Goal: Task Accomplishment & Management: Manage account settings

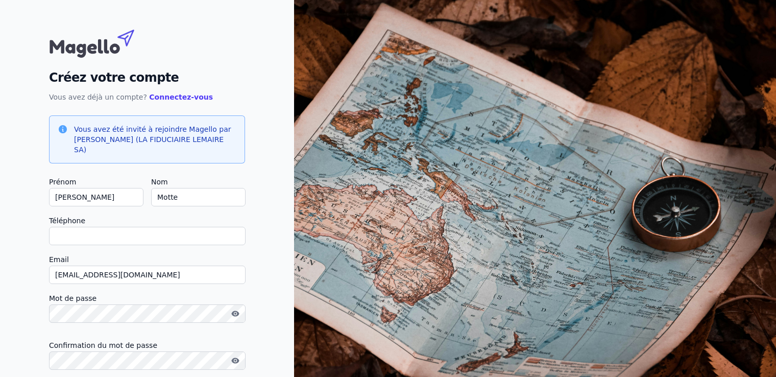
click at [122, 227] on input "Téléphone" at bounding box center [147, 236] width 197 height 18
type input "+32479466429"
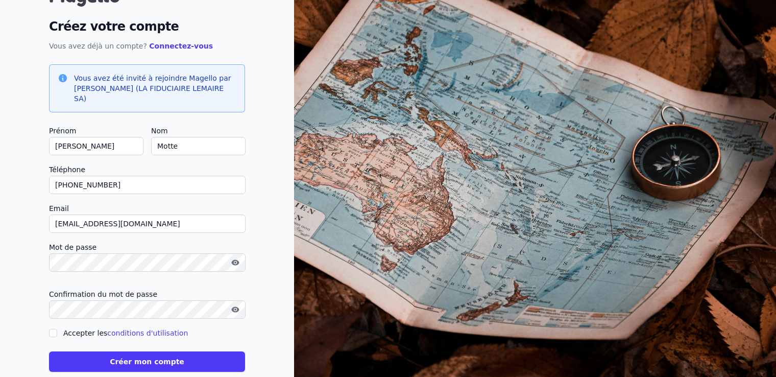
scroll to position [60, 0]
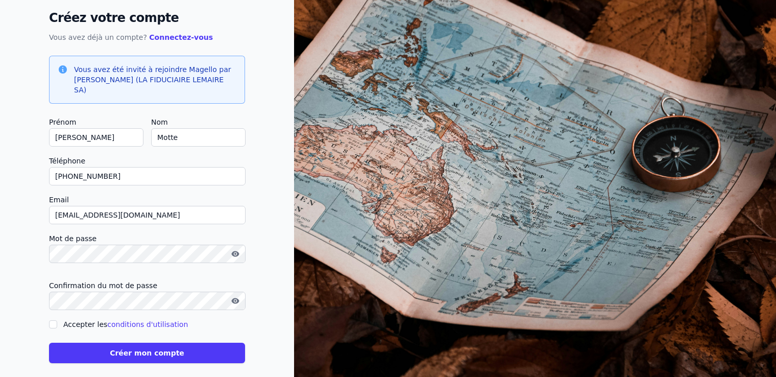
click at [53, 320] on input "Accepter les conditions d'utilisation" at bounding box center [53, 324] width 8 height 8
checkbox input "true"
click at [86, 343] on button "Créer mon compte" at bounding box center [147, 353] width 196 height 20
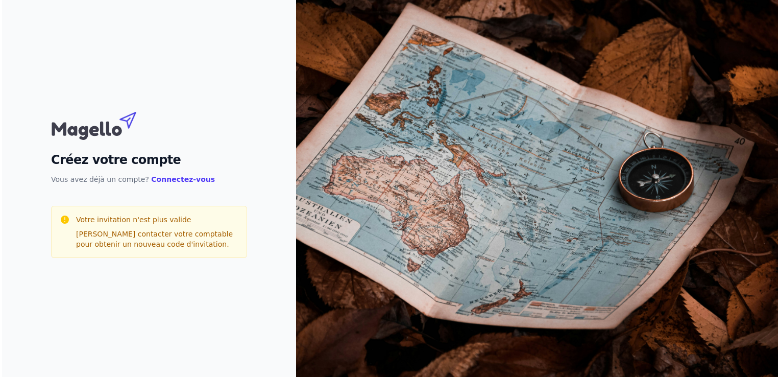
scroll to position [0, 0]
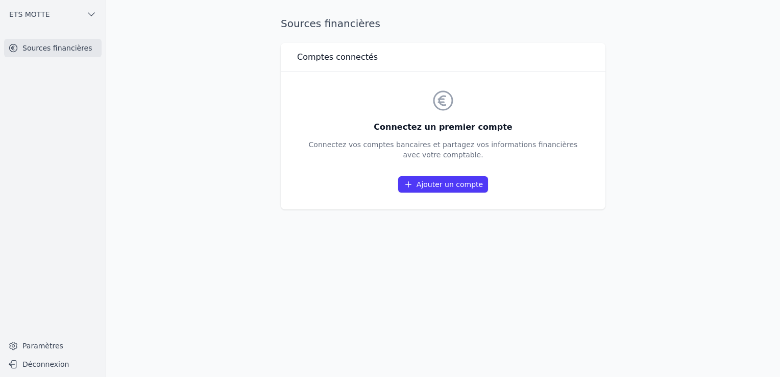
click at [442, 183] on link "Ajouter un compte" at bounding box center [443, 184] width 90 height 16
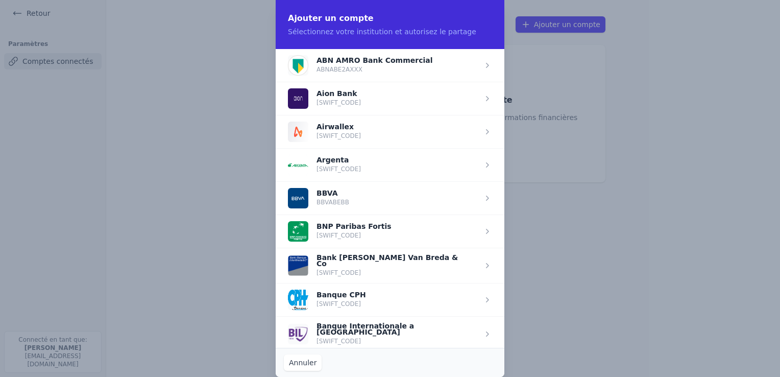
click at [423, 233] on span "button" at bounding box center [390, 230] width 229 height 33
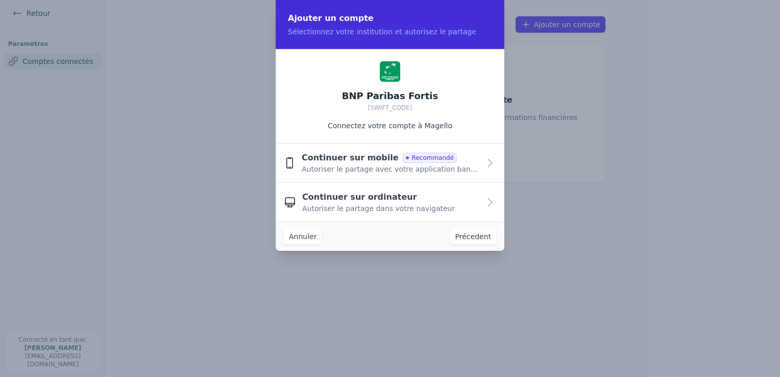
click at [464, 159] on div "Continuer sur mobile Recommandé Autoriser le partage avec votre application ban…" at bounding box center [391, 163] width 178 height 22
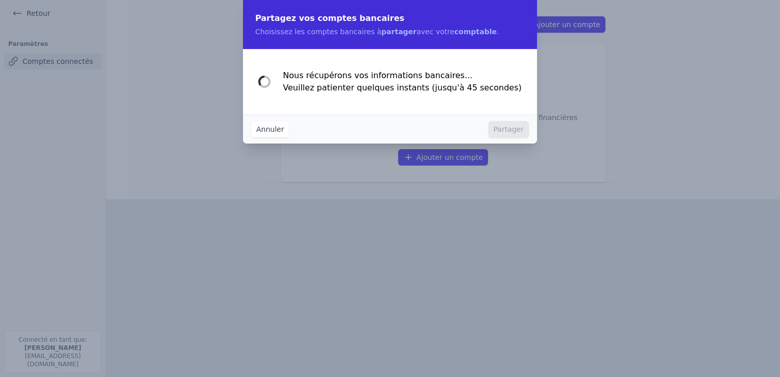
click at [347, 131] on div "Annuler Partager" at bounding box center [390, 128] width 294 height 29
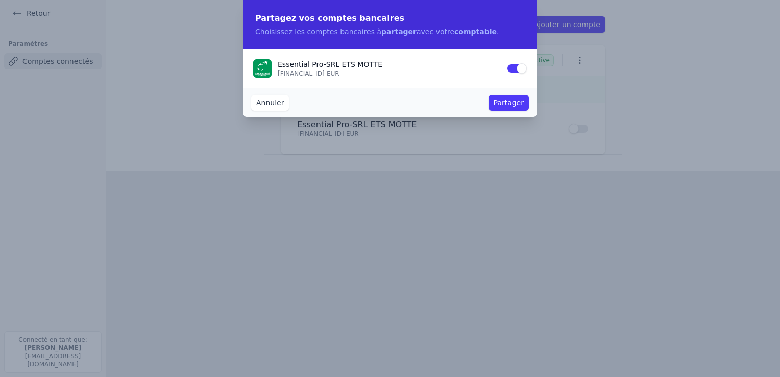
click at [516, 103] on button "Partager" at bounding box center [509, 102] width 40 height 16
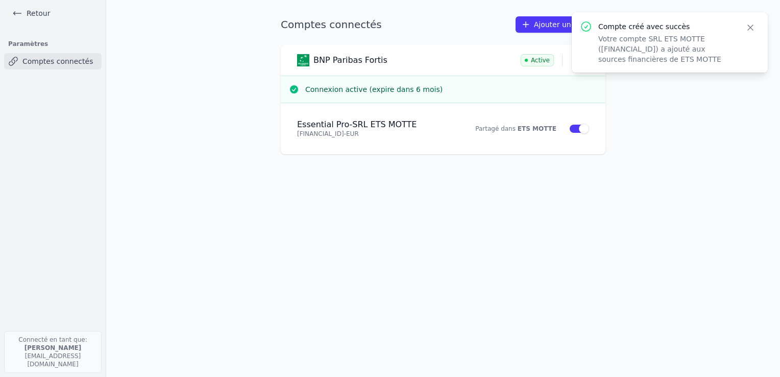
click at [27, 13] on link "Retour" at bounding box center [31, 13] width 46 height 14
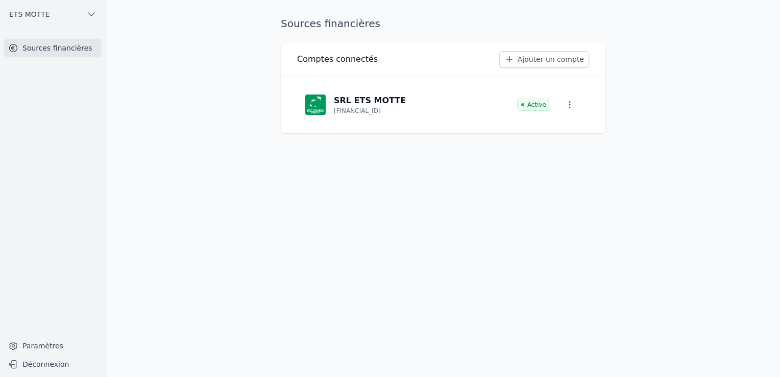
click at [560, 59] on link "Ajouter un compte" at bounding box center [544, 59] width 90 height 16
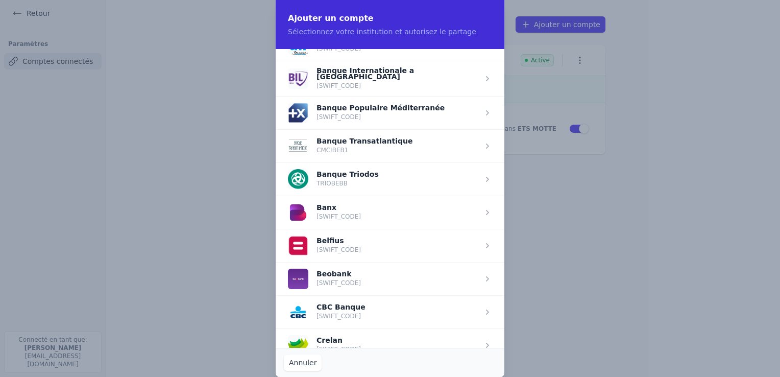
scroll to position [306, 0]
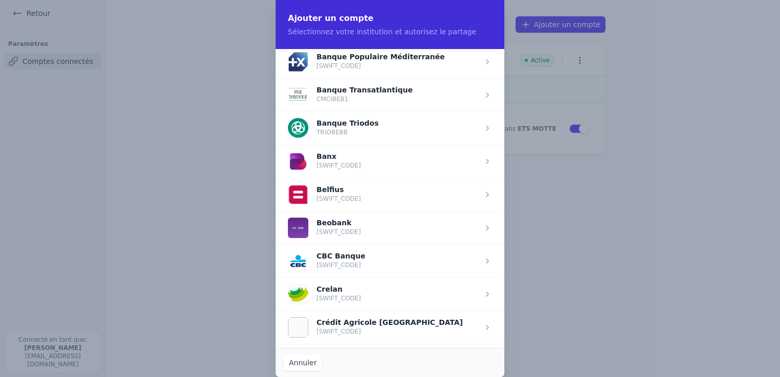
click at [377, 256] on span "button" at bounding box center [390, 260] width 229 height 33
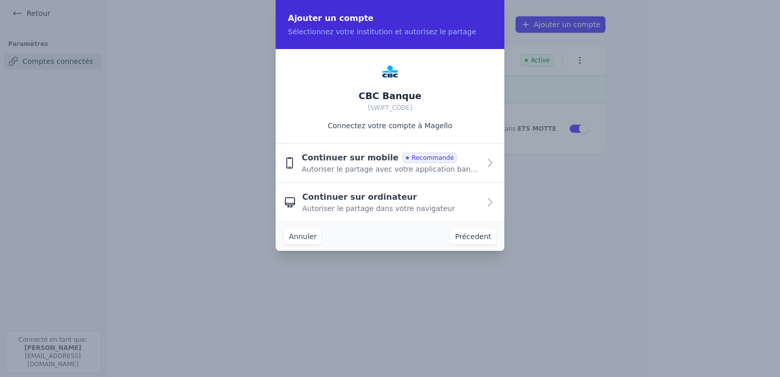
scroll to position [0, 0]
click at [453, 162] on div "Continuer sur mobile Recommandé Autoriser le partage avec votre application ban…" at bounding box center [391, 163] width 178 height 22
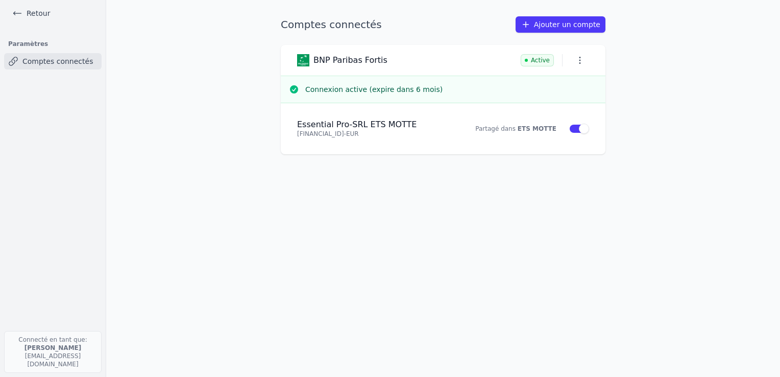
click at [539, 24] on link "Ajouter un compte" at bounding box center [561, 24] width 90 height 16
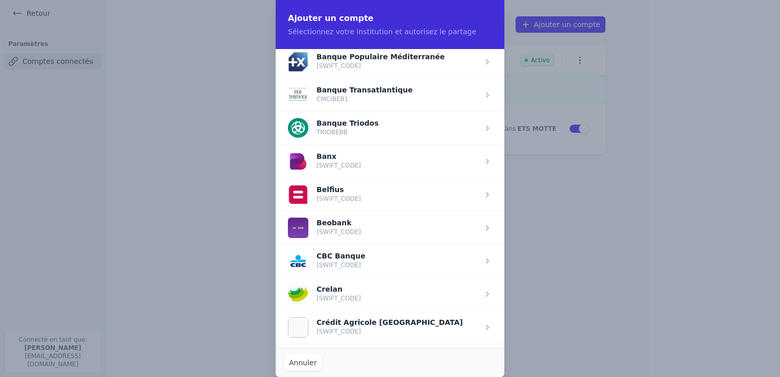
scroll to position [357, 0]
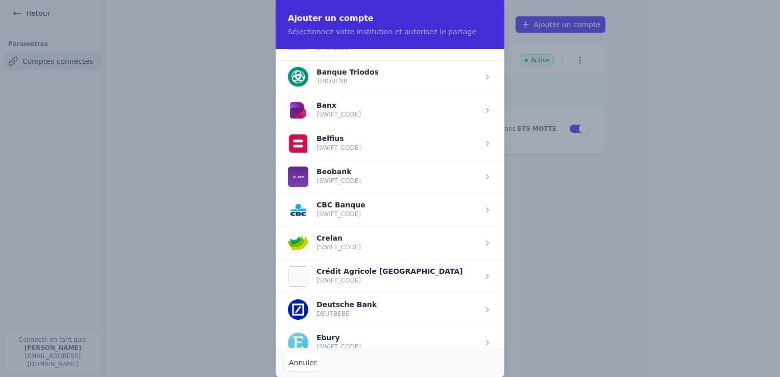
click at [484, 204] on span "button" at bounding box center [390, 209] width 229 height 33
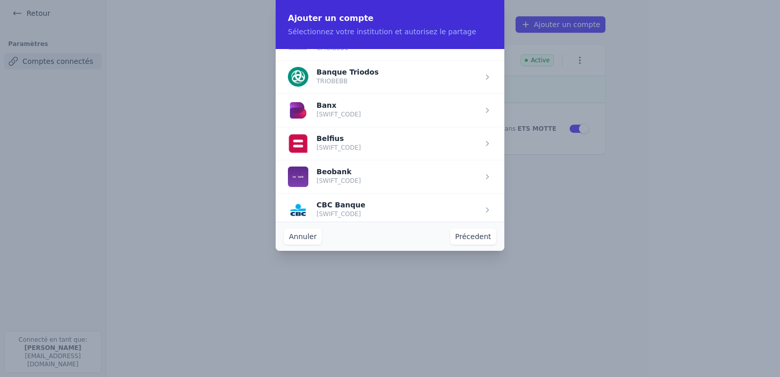
scroll to position [0, 0]
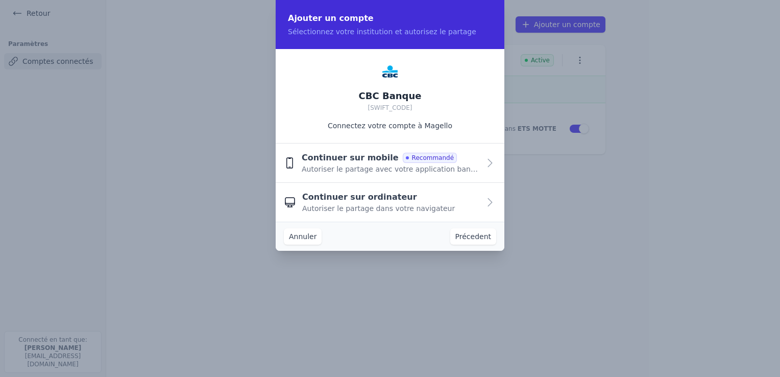
click at [423, 157] on span "Recommandé" at bounding box center [430, 158] width 54 height 10
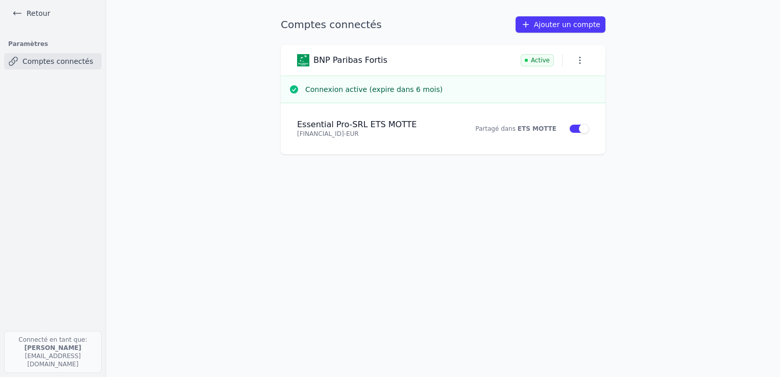
click at [546, 22] on link "Ajouter un compte" at bounding box center [561, 24] width 90 height 16
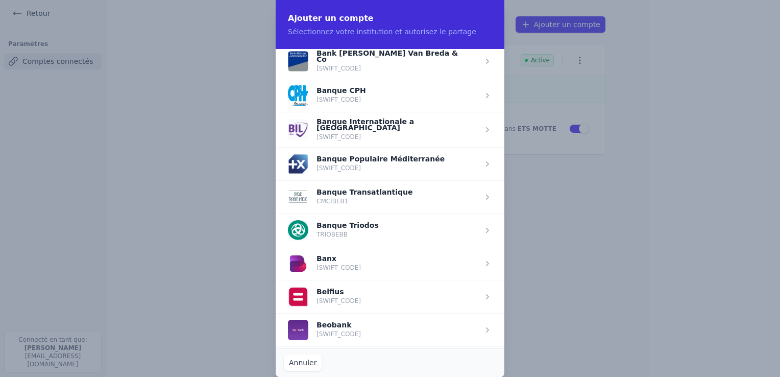
scroll to position [306, 0]
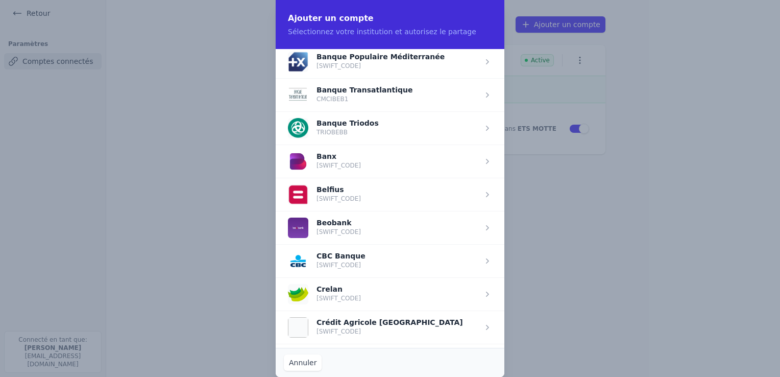
click at [406, 253] on span "button" at bounding box center [390, 260] width 229 height 33
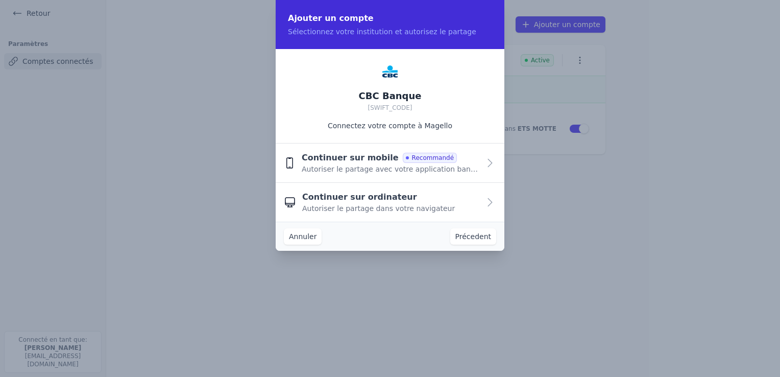
scroll to position [0, 0]
click at [491, 164] on icon "button" at bounding box center [490, 163] width 12 height 12
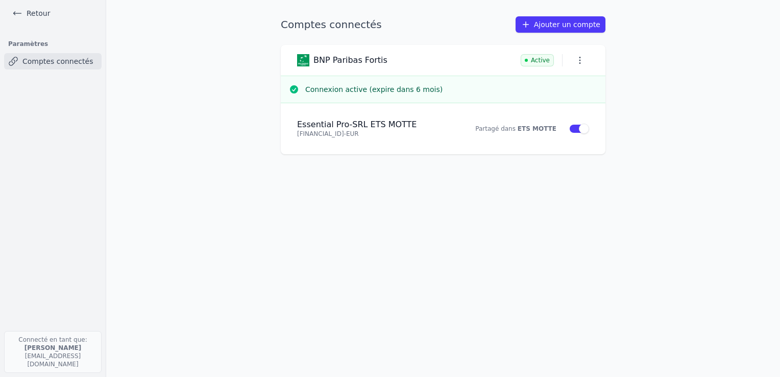
click at [550, 23] on link "Ajouter un compte" at bounding box center [561, 24] width 90 height 16
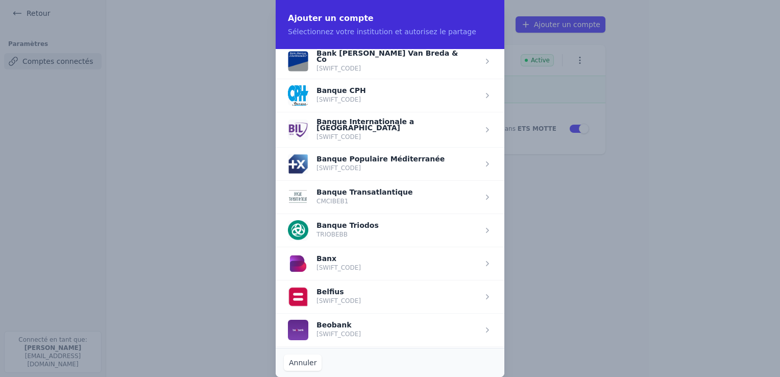
scroll to position [306, 0]
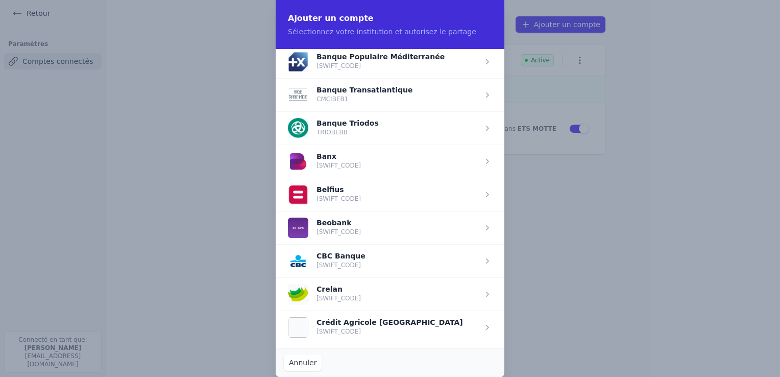
click at [384, 259] on span "button" at bounding box center [390, 260] width 229 height 33
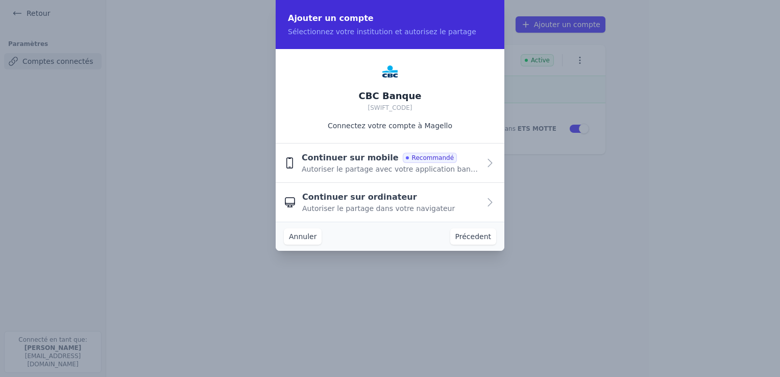
click at [415, 207] on span "Autoriser le partage dans votre navigateur" at bounding box center [378, 208] width 153 height 10
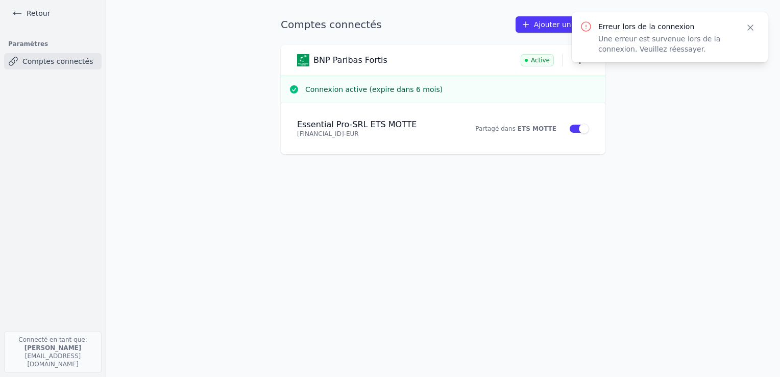
click at [752, 28] on icon "button" at bounding box center [750, 27] width 10 height 10
click at [577, 25] on link "Ajouter un compte" at bounding box center [561, 24] width 90 height 16
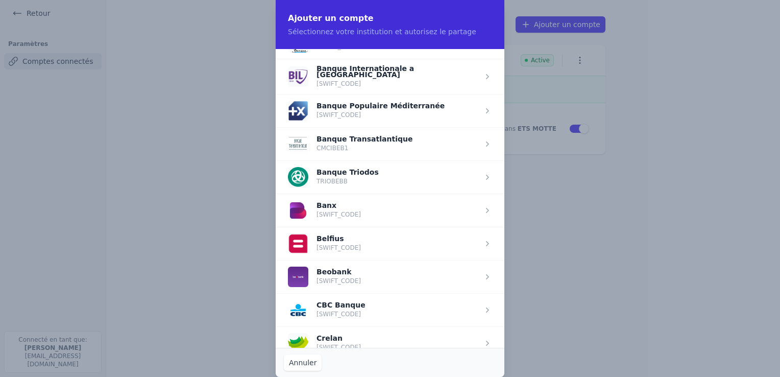
scroll to position [408, 0]
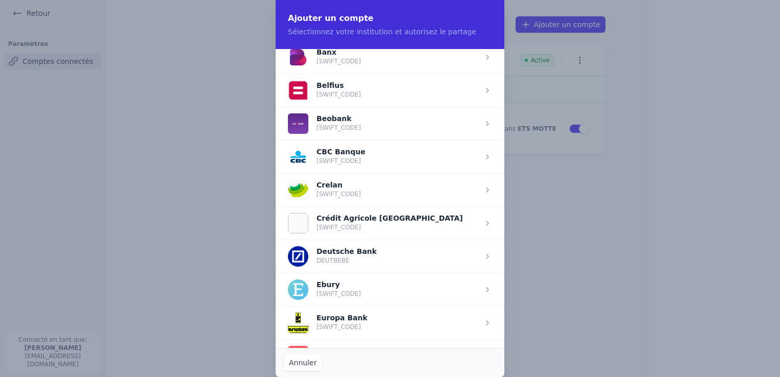
click at [360, 150] on span "button" at bounding box center [390, 156] width 229 height 33
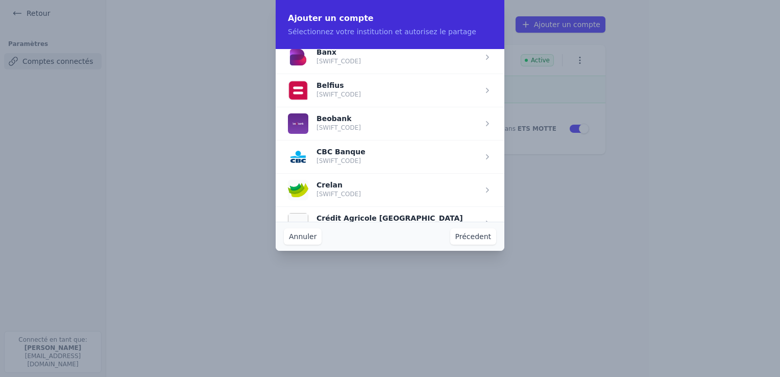
scroll to position [0, 0]
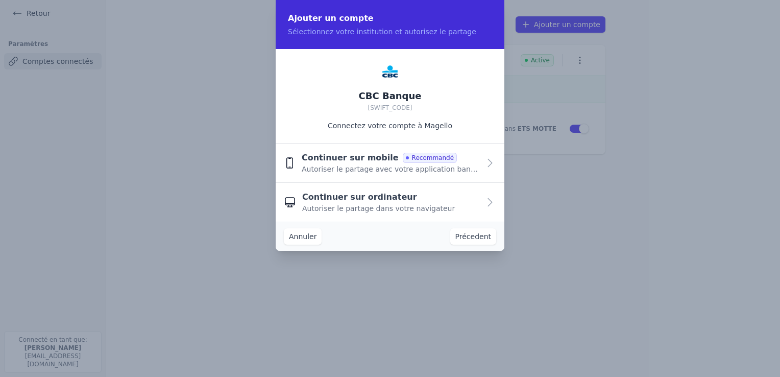
click at [402, 204] on span "Autoriser le partage dans votre navigateur" at bounding box center [378, 208] width 153 height 10
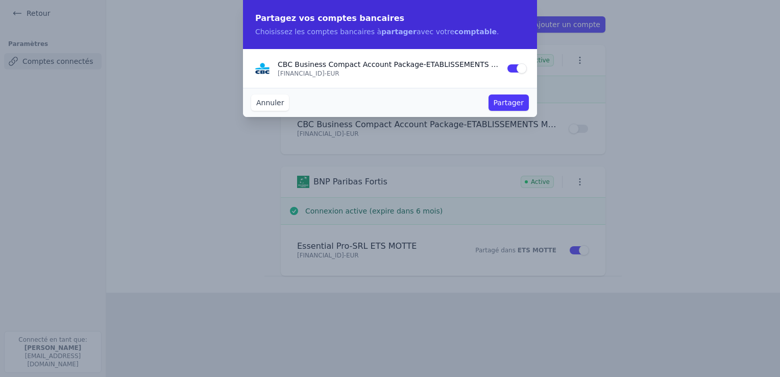
click at [507, 104] on button "Partager" at bounding box center [509, 102] width 40 height 16
